Goal: Check status: Check status

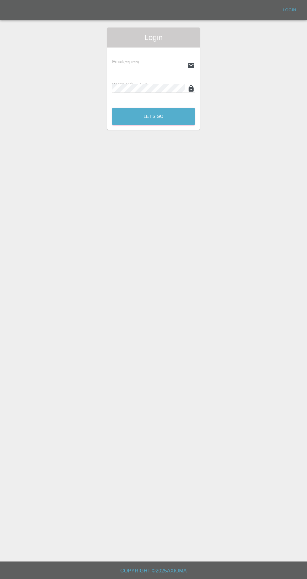
click at [122, 65] on input "text" at bounding box center [148, 65] width 73 height 9
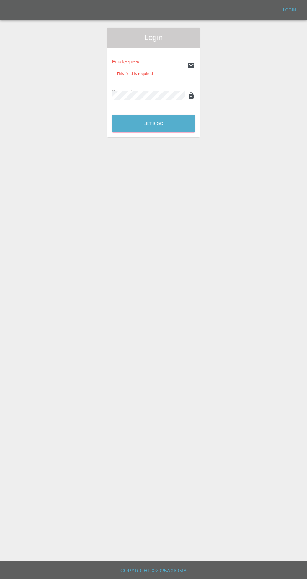
type input "[EMAIL_ADDRESS][DOMAIN_NAME]"
click at [112, 115] on button "Let's Go" at bounding box center [153, 123] width 83 height 17
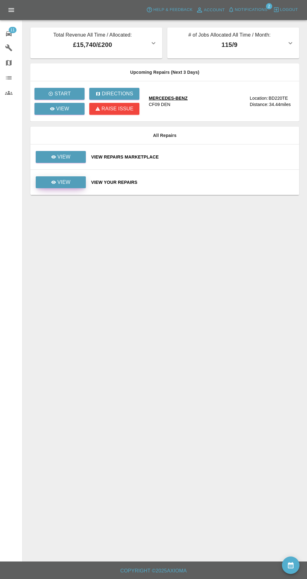
click at [66, 182] on p "View" at bounding box center [63, 183] width 13 height 8
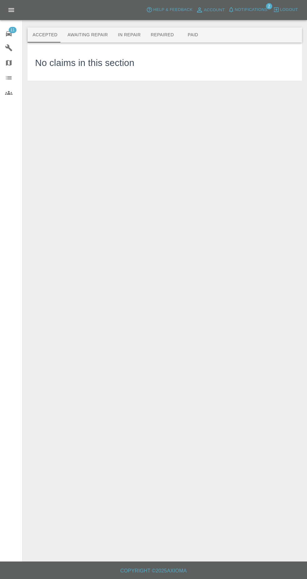
click at [92, 35] on button "Awaiting Repair" at bounding box center [87, 35] width 50 height 15
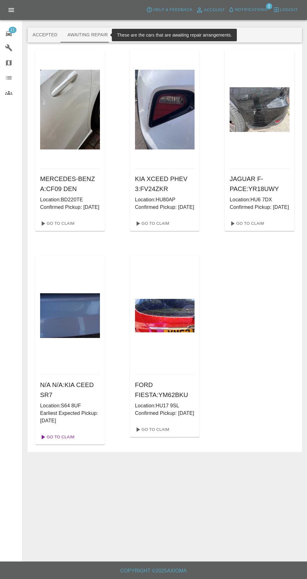
click at [59, 441] on link "Go To Claim" at bounding box center [57, 437] width 38 height 10
